Goal: Find specific page/section: Find specific page/section

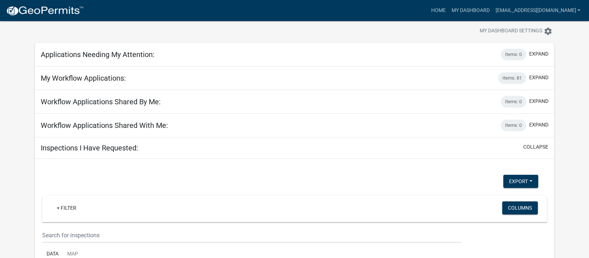
scroll to position [9, 0]
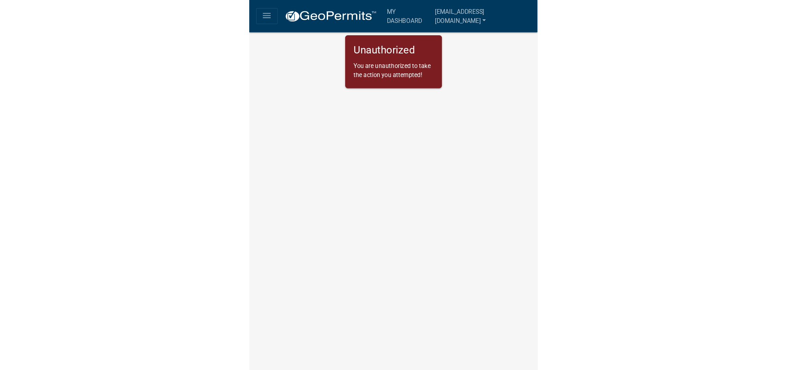
scroll to position [8, 0]
